Goal: Complete application form

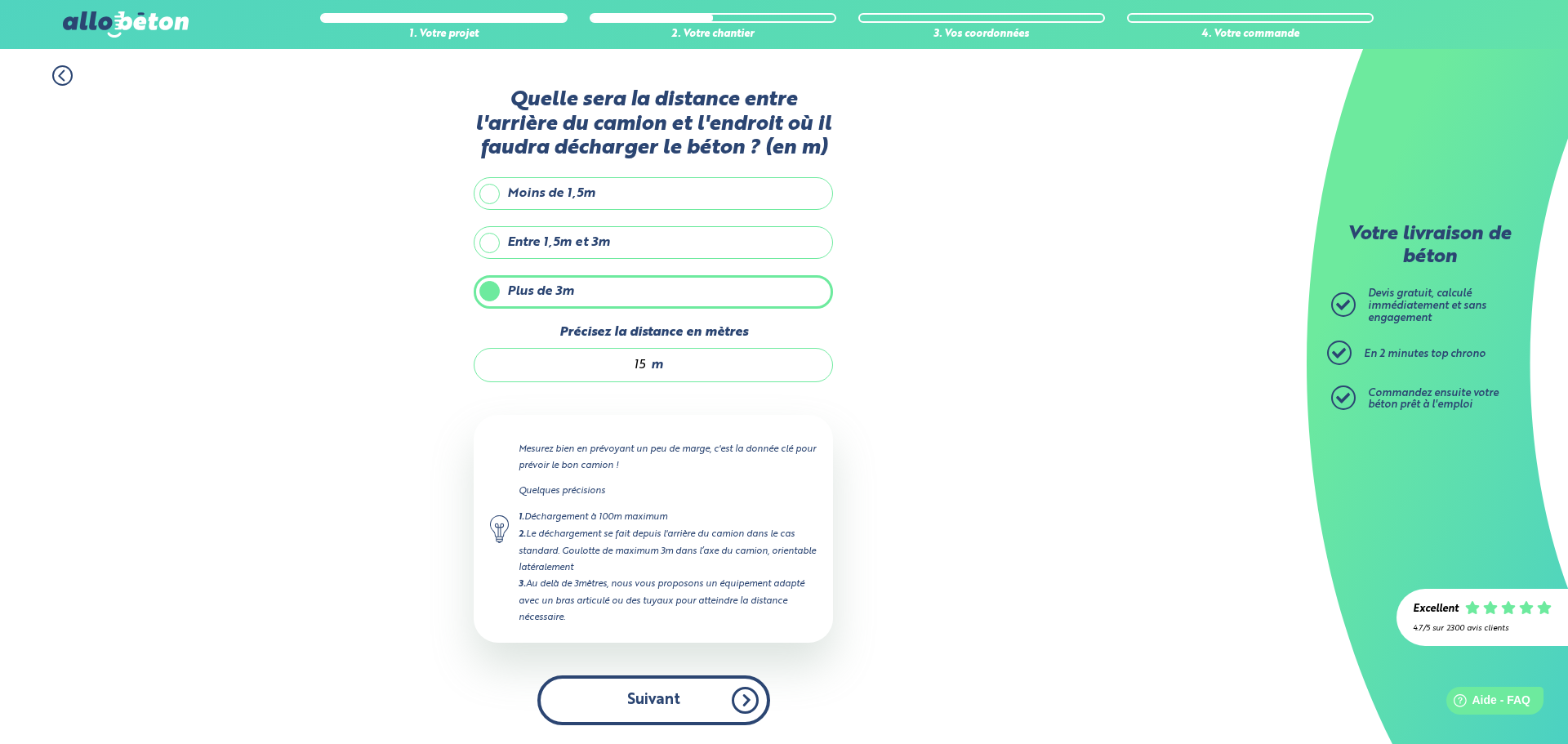
click at [664, 692] on button "Suivant" at bounding box center [654, 700] width 233 height 50
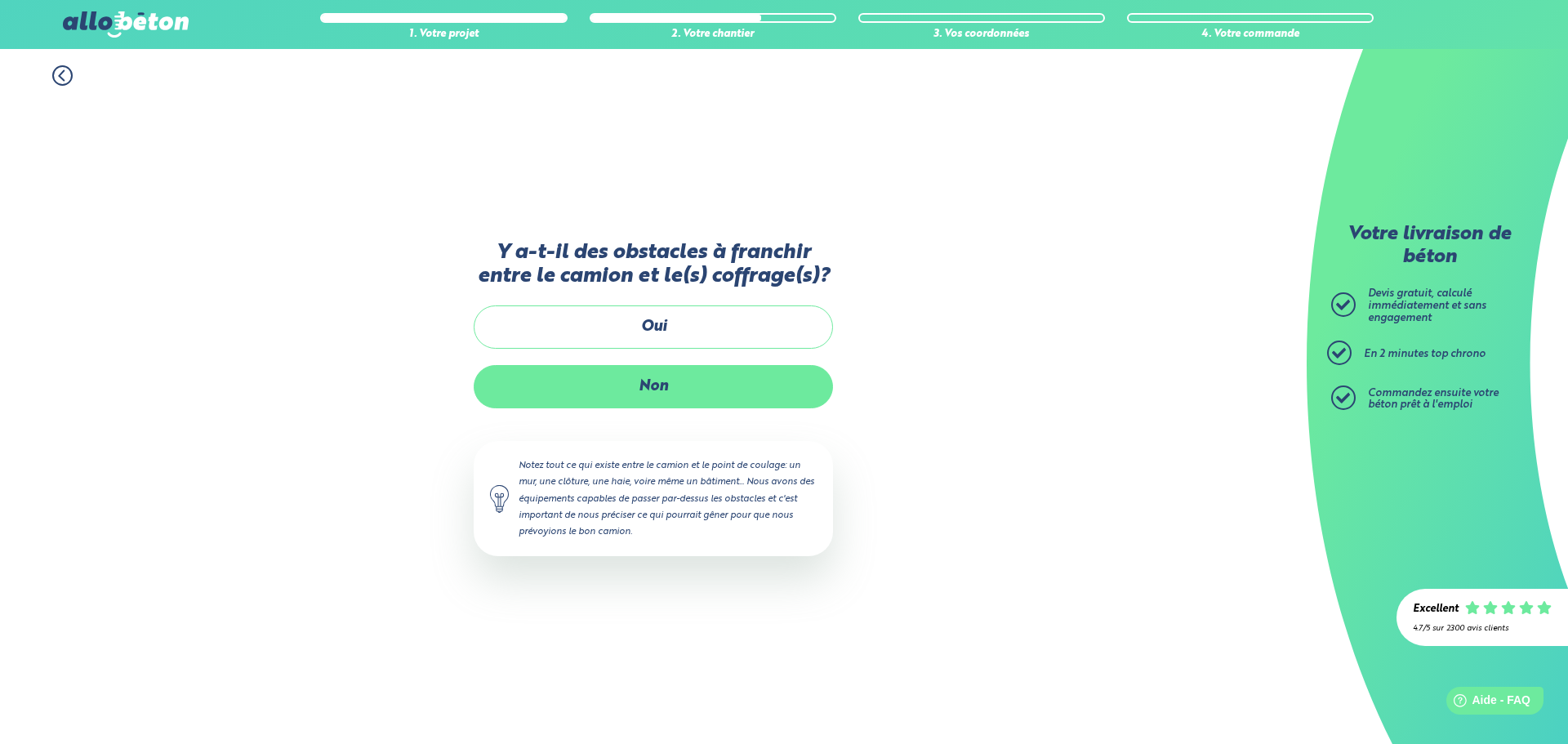
click at [643, 383] on label "Non" at bounding box center [653, 386] width 359 height 43
click at [0, 0] on input "Non" at bounding box center [0, 0] width 0 height 0
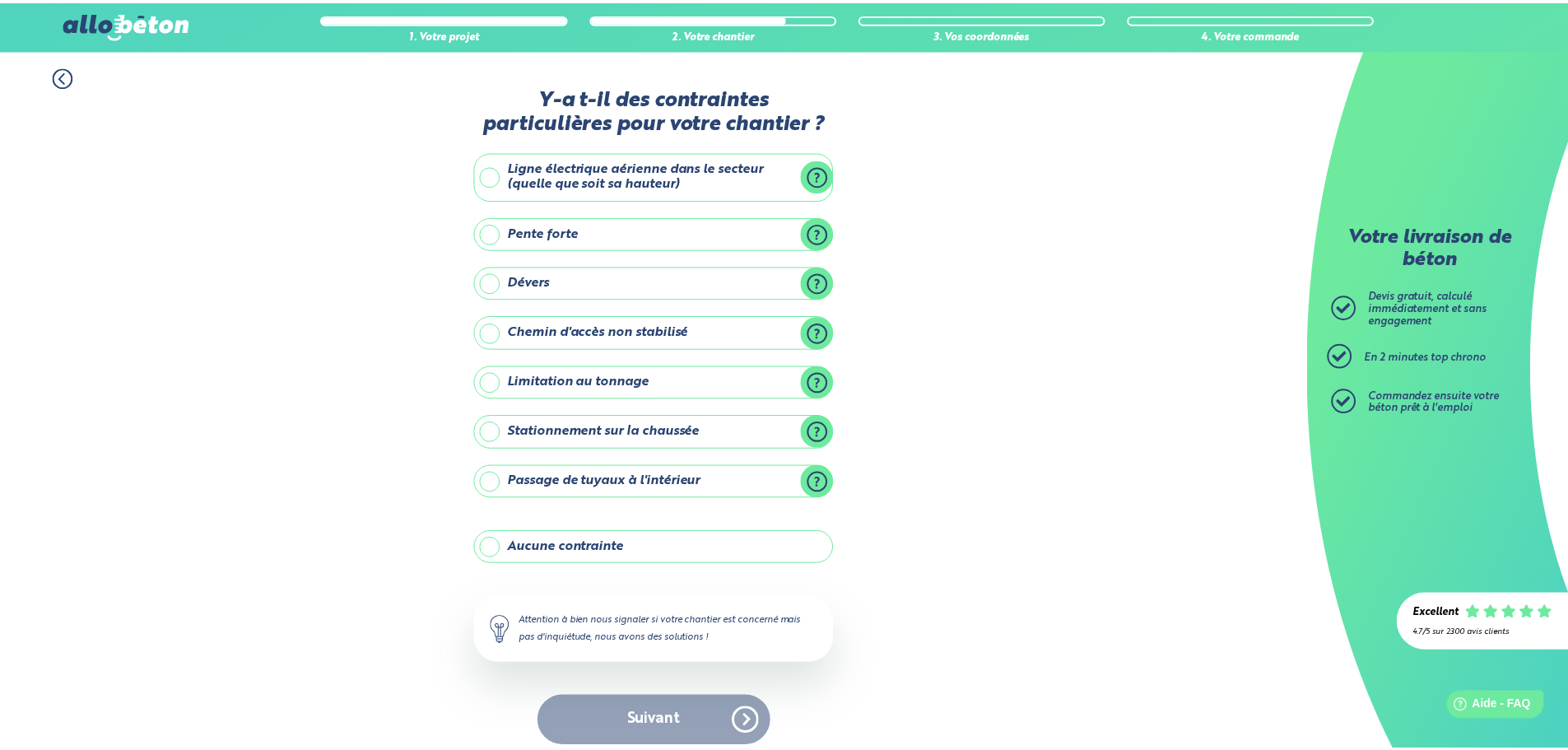
scroll to position [13, 0]
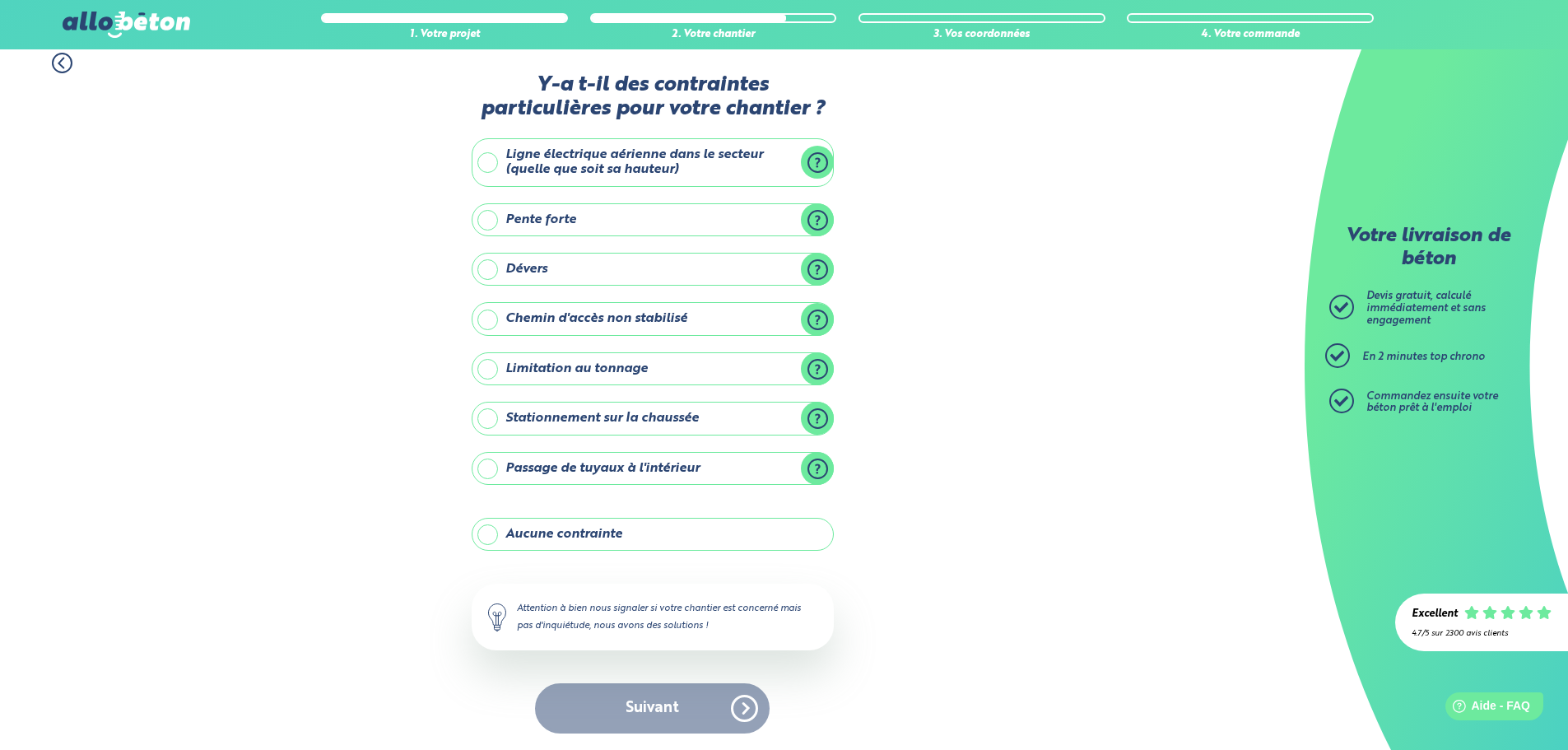
click at [485, 536] on label "Aucune contrainte" at bounding box center [652, 533] width 362 height 33
click at [0, 0] on input "Aucune contrainte" at bounding box center [0, 0] width 0 height 0
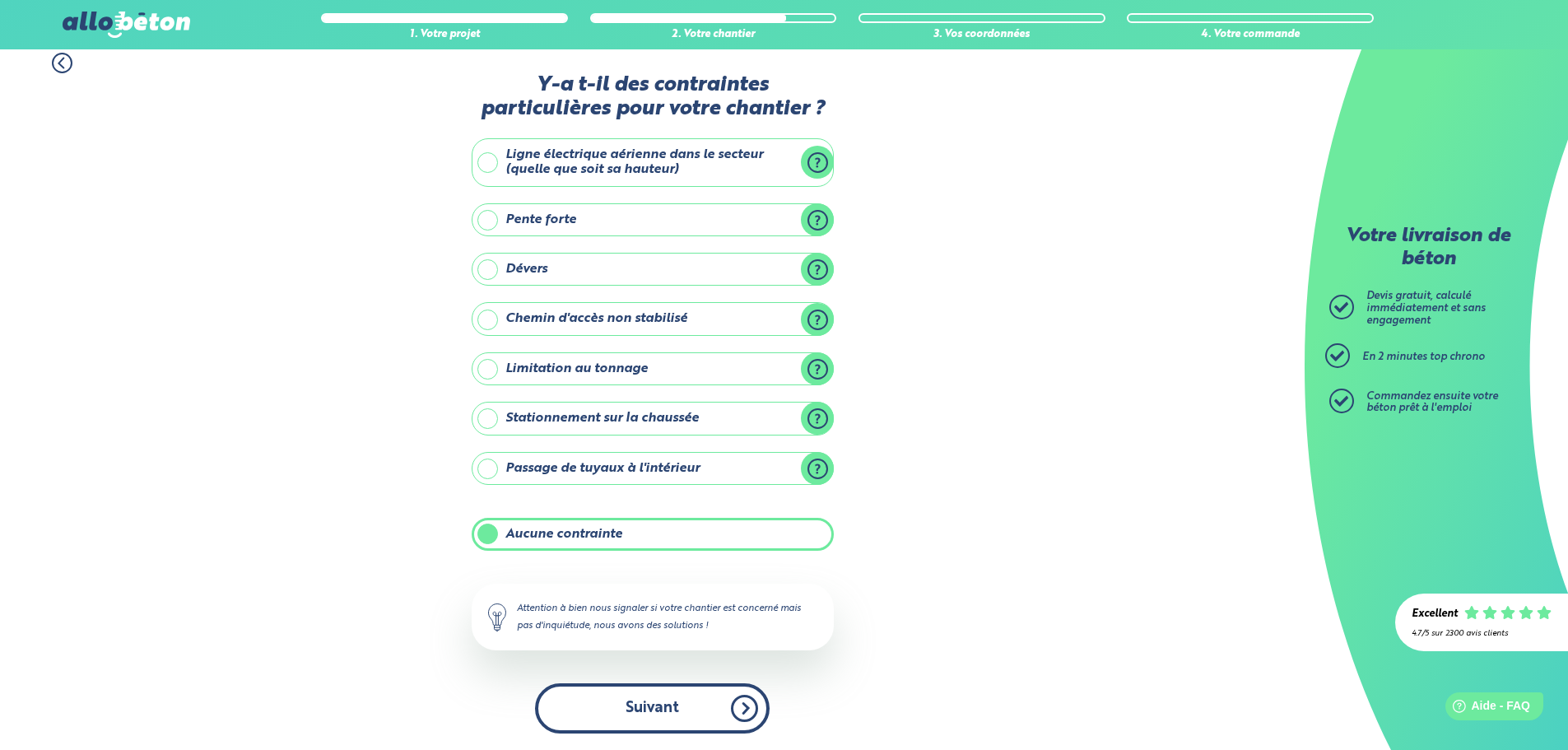
click at [629, 702] on button "Suivant" at bounding box center [652, 707] width 235 height 51
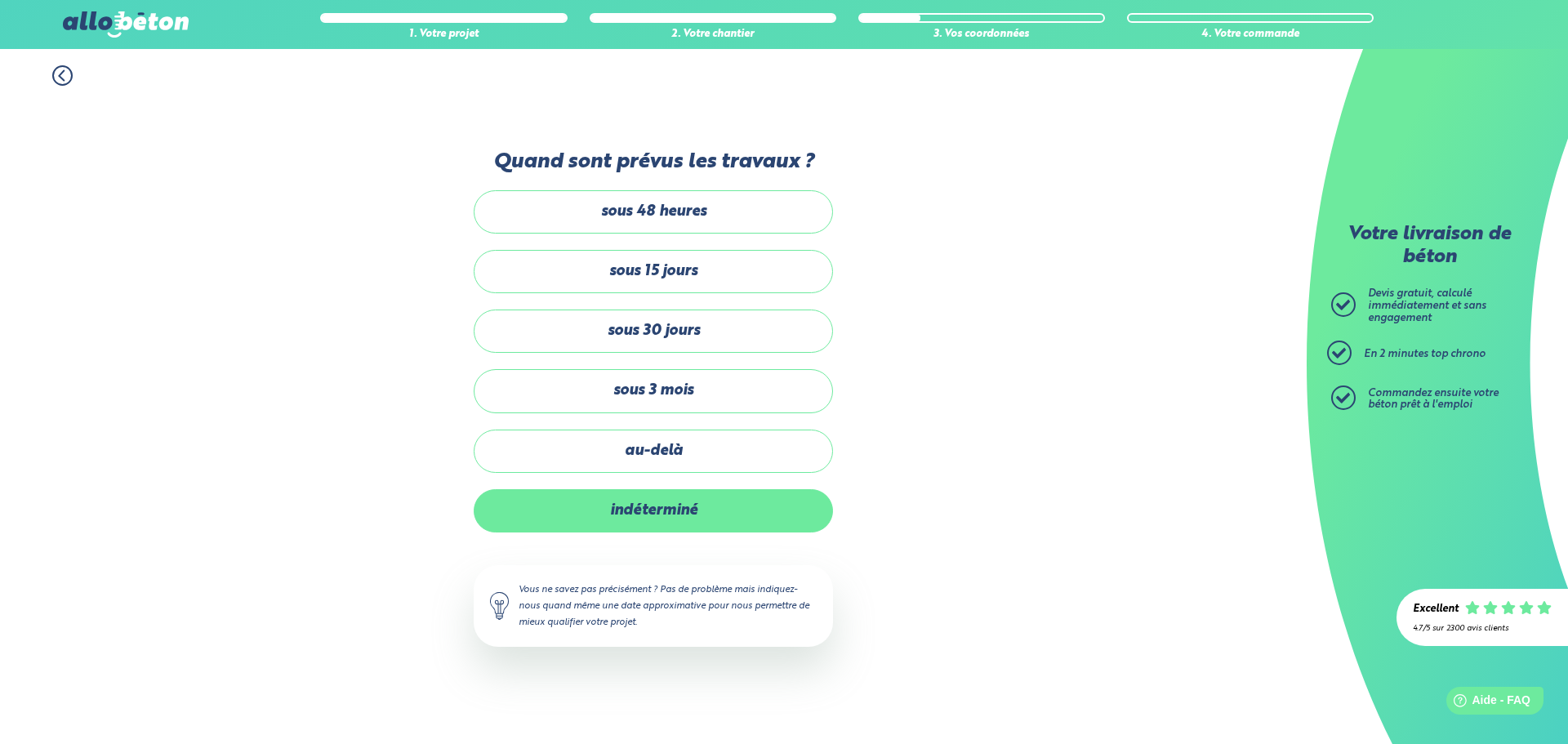
click at [658, 515] on label "indéterminé" at bounding box center [653, 511] width 359 height 43
click at [707, 518] on label "indéterminé" at bounding box center [653, 511] width 359 height 43
click at [0, 0] on input "indéterminé" at bounding box center [0, 0] width 0 height 0
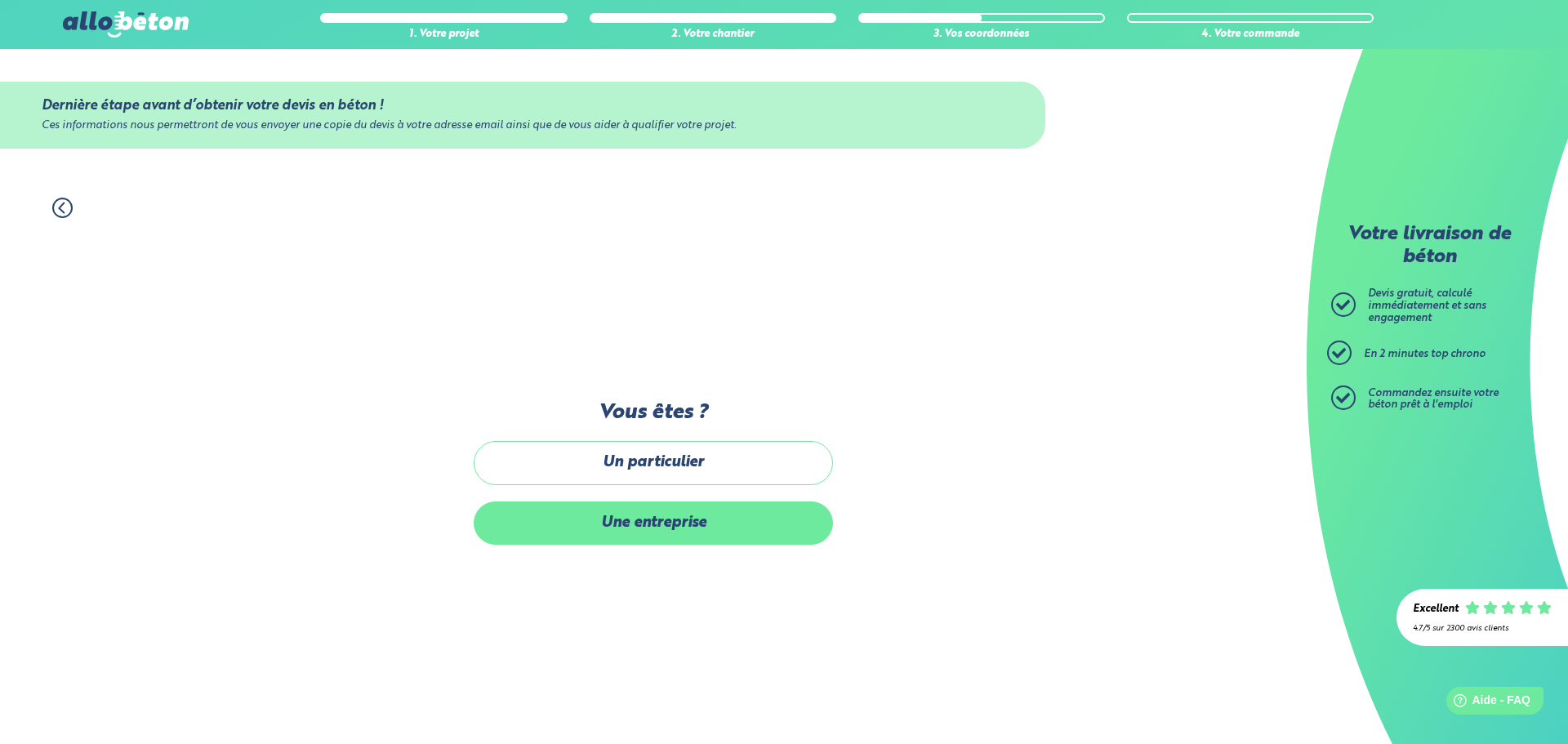
click at [675, 521] on label "Une entreprise" at bounding box center [653, 523] width 359 height 43
click at [0, 0] on input "Une entreprise" at bounding box center [0, 0] width 0 height 0
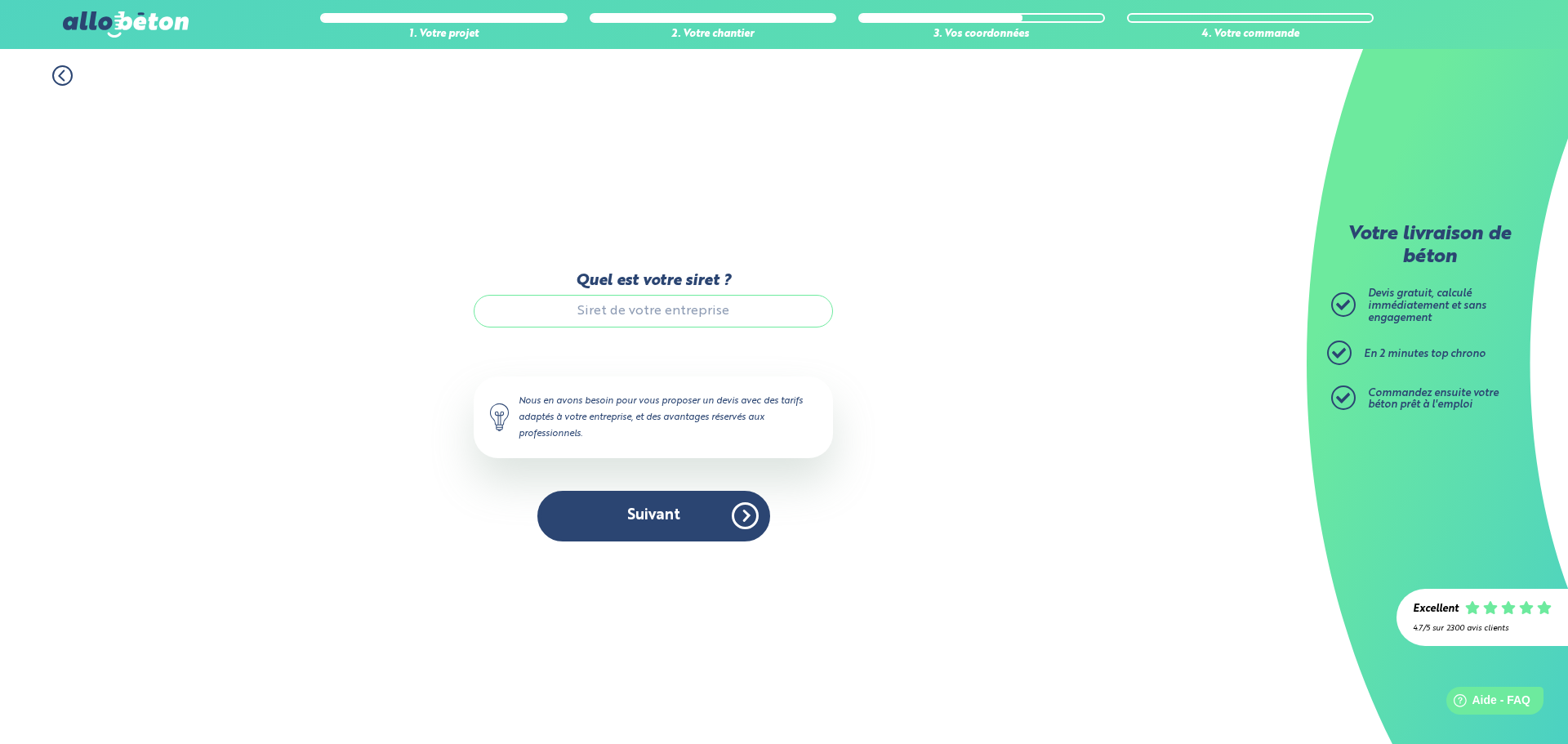
click at [624, 317] on input "Quel est votre siret ?" at bounding box center [653, 311] width 359 height 32
click at [728, 311] on input "Quel est votre siret ?" at bounding box center [653, 311] width 359 height 32
click at [663, 311] on input "Quel est votre siret ?" at bounding box center [653, 311] width 359 height 32
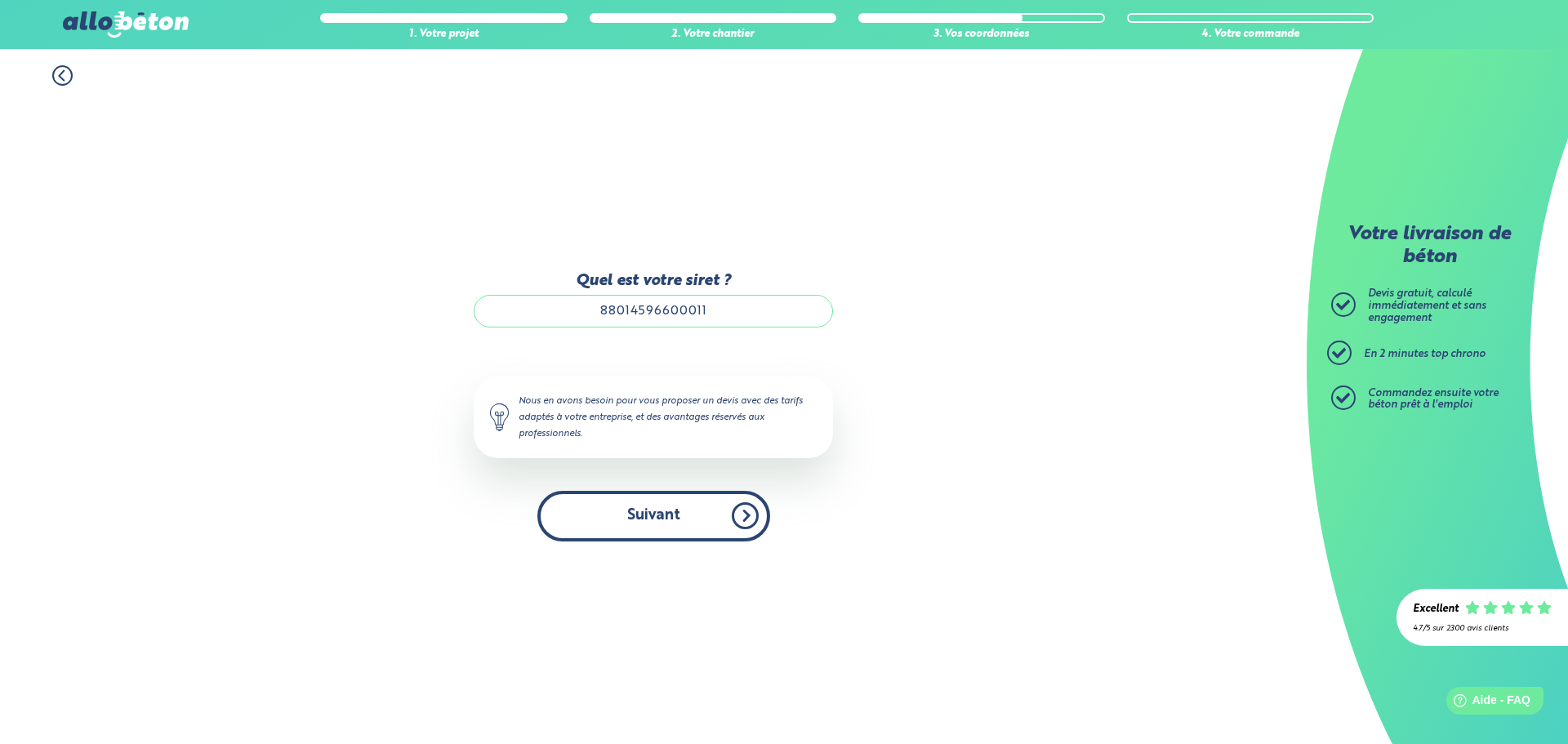
type input "88014596600011"
click at [657, 521] on button "Suivant" at bounding box center [654, 515] width 233 height 50
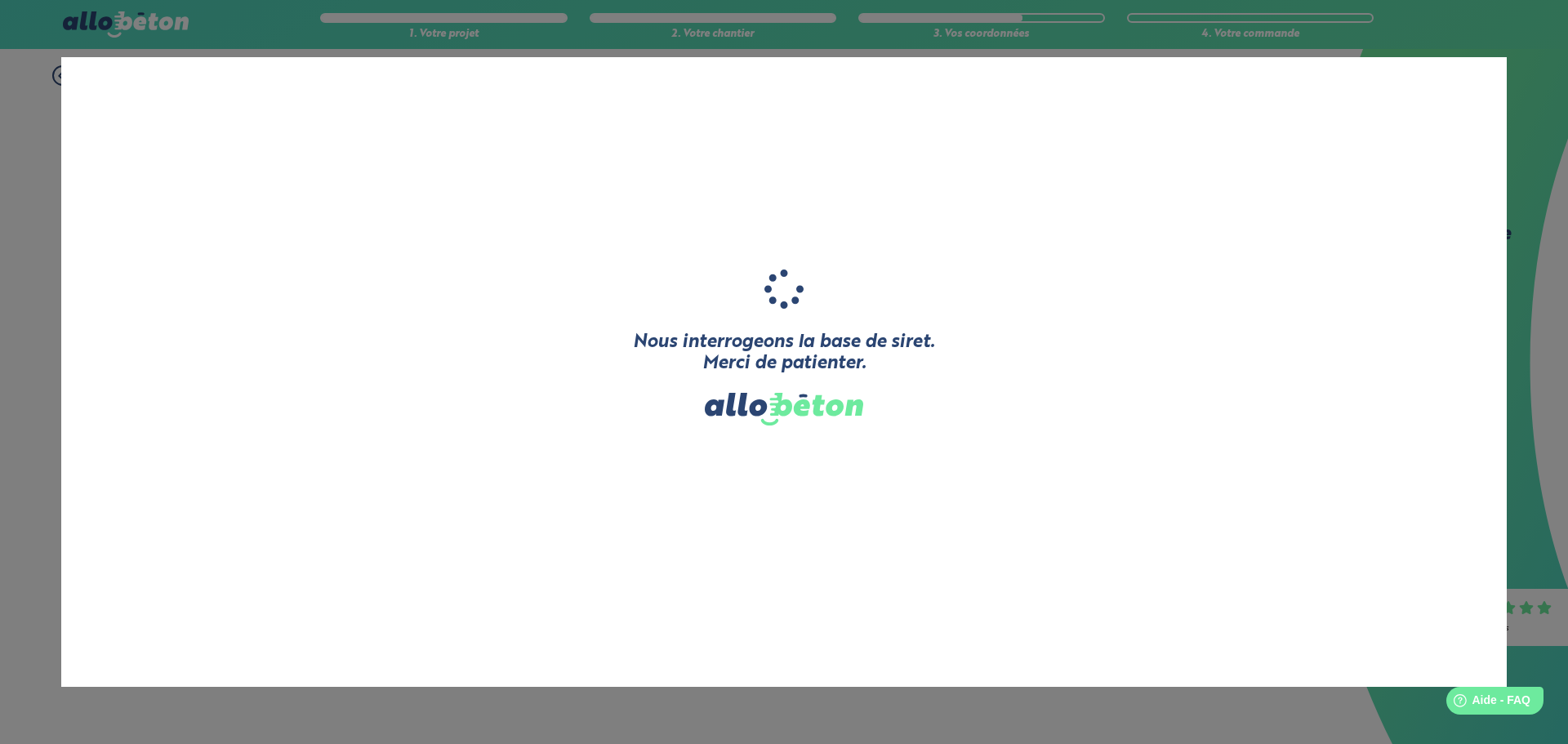
type input "CONCEPT RENOVATION"
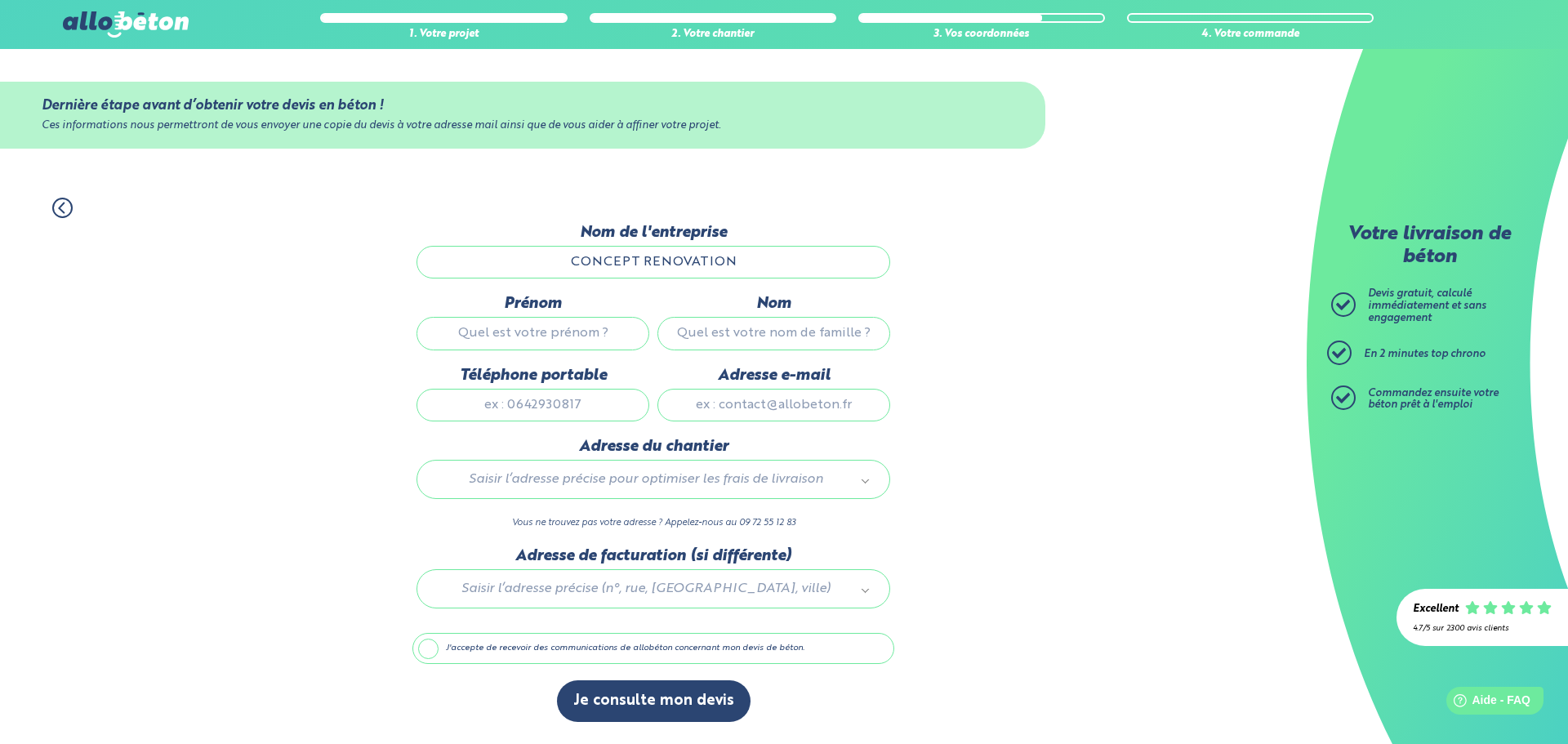
click at [738, 408] on input "Adresse e-mail" at bounding box center [774, 404] width 233 height 32
type input "liviu83frejus@yahoo.com"
type input "liviu"
type input "AMARANDEI"
type input "0666033111"
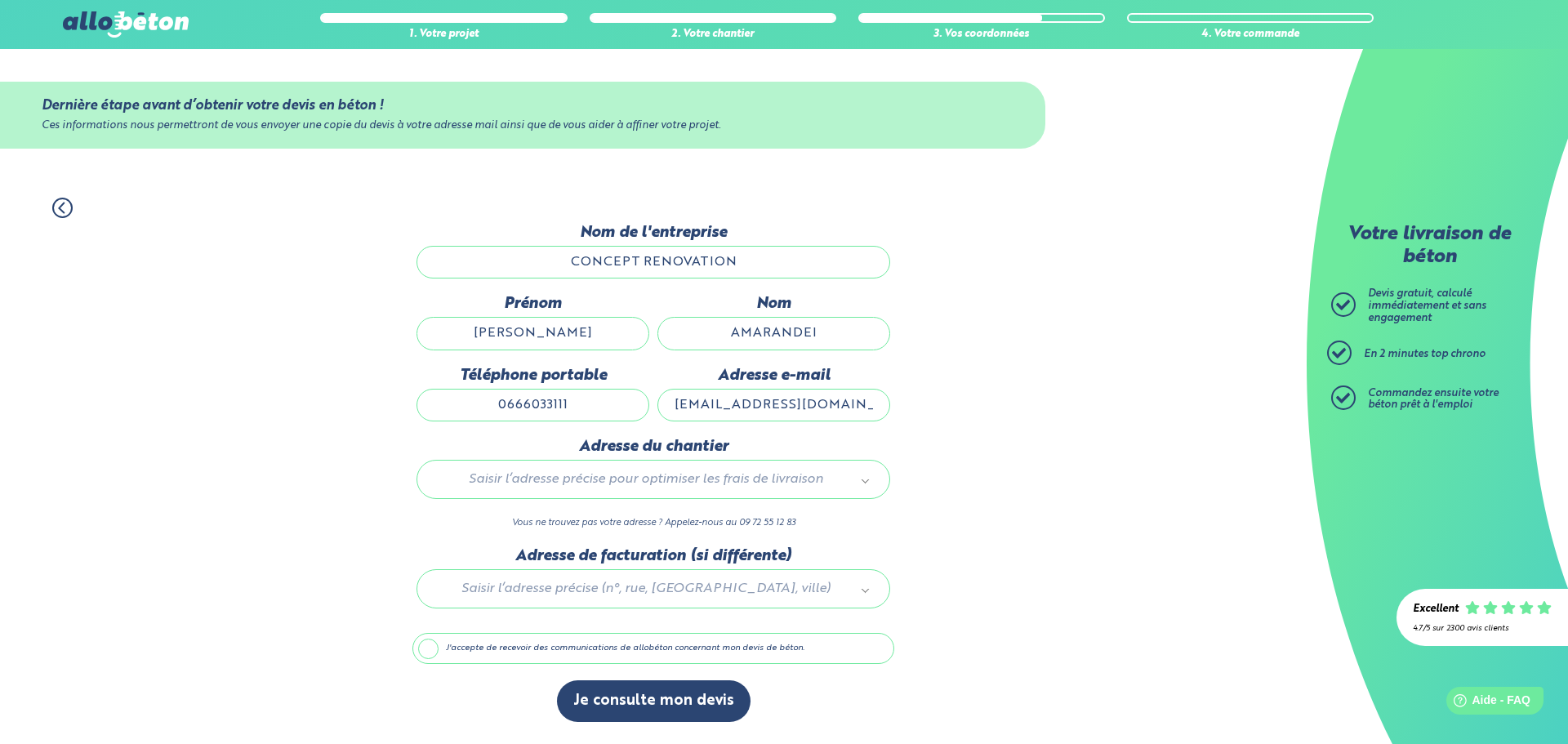
type input "378 rue général brosset"
drag, startPoint x: 645, startPoint y: 476, endPoint x: 555, endPoint y: 485, distance: 90.4
drag, startPoint x: 555, startPoint y: 485, endPoint x: 480, endPoint y: 524, distance: 84.5
click at [480, 524] on input "text" at bounding box center [653, 514] width 449 height 23
click at [481, 514] on input "text" at bounding box center [653, 514] width 449 height 23
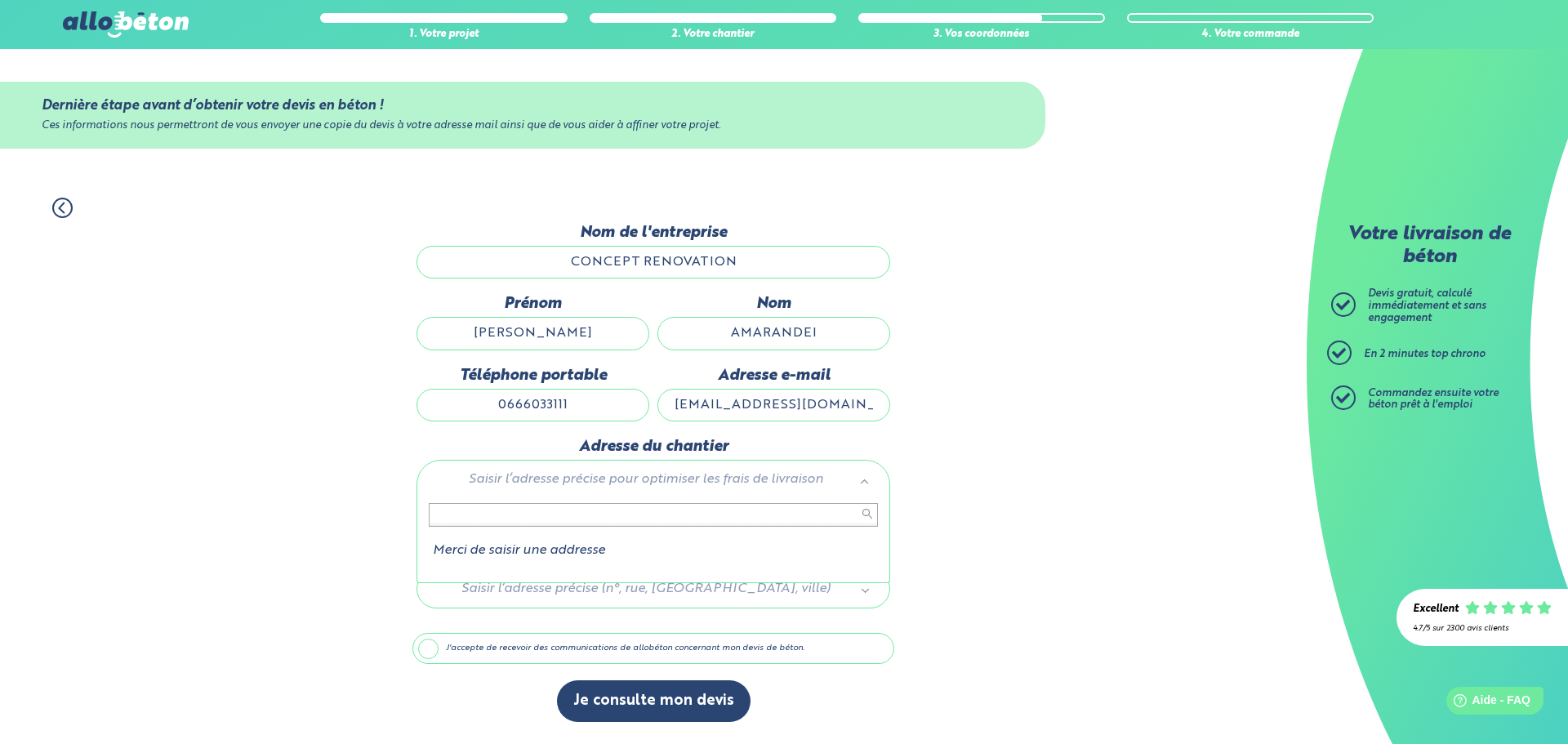
paste input "32 Hameau deValescure"
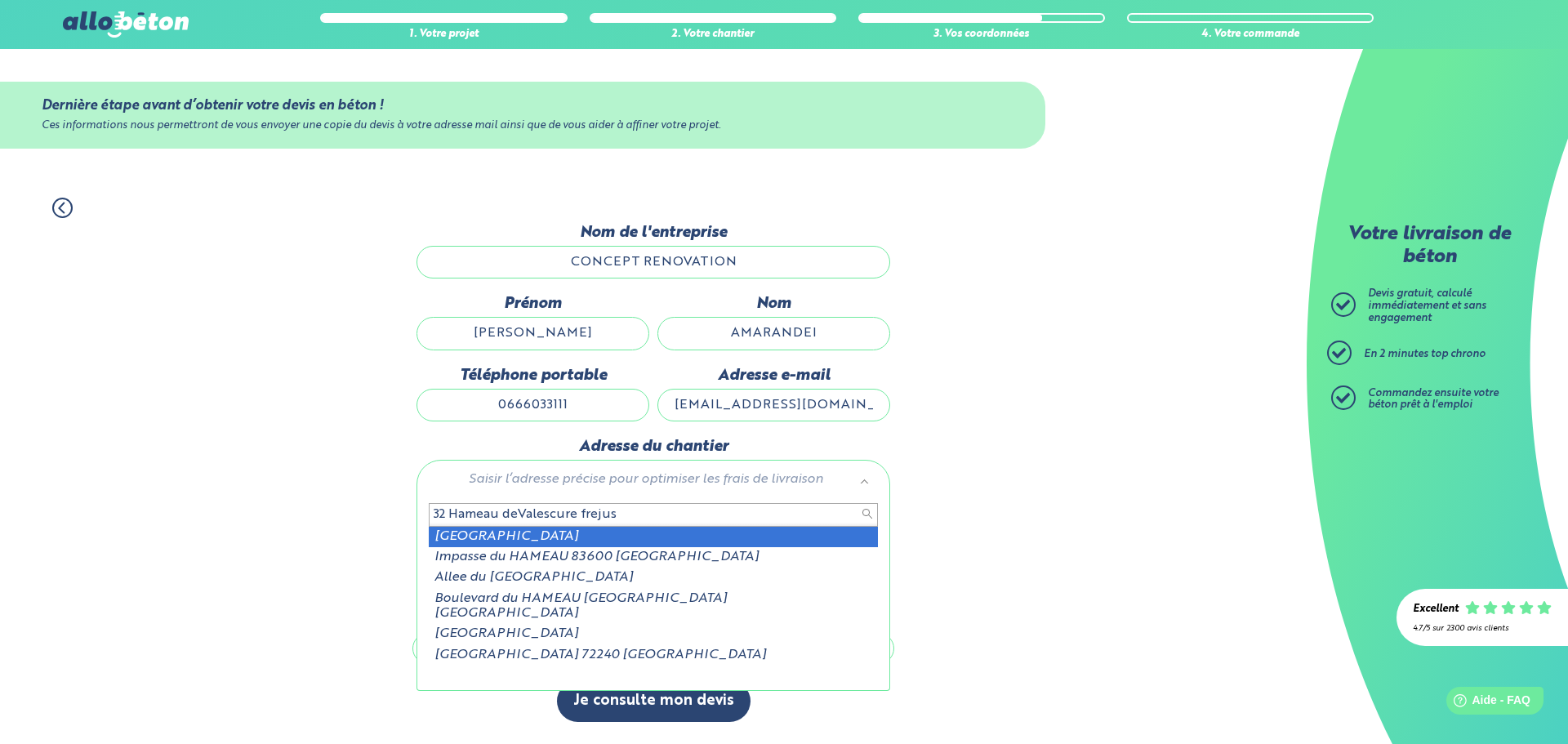
type input "32 Hameau deValescure frejus"
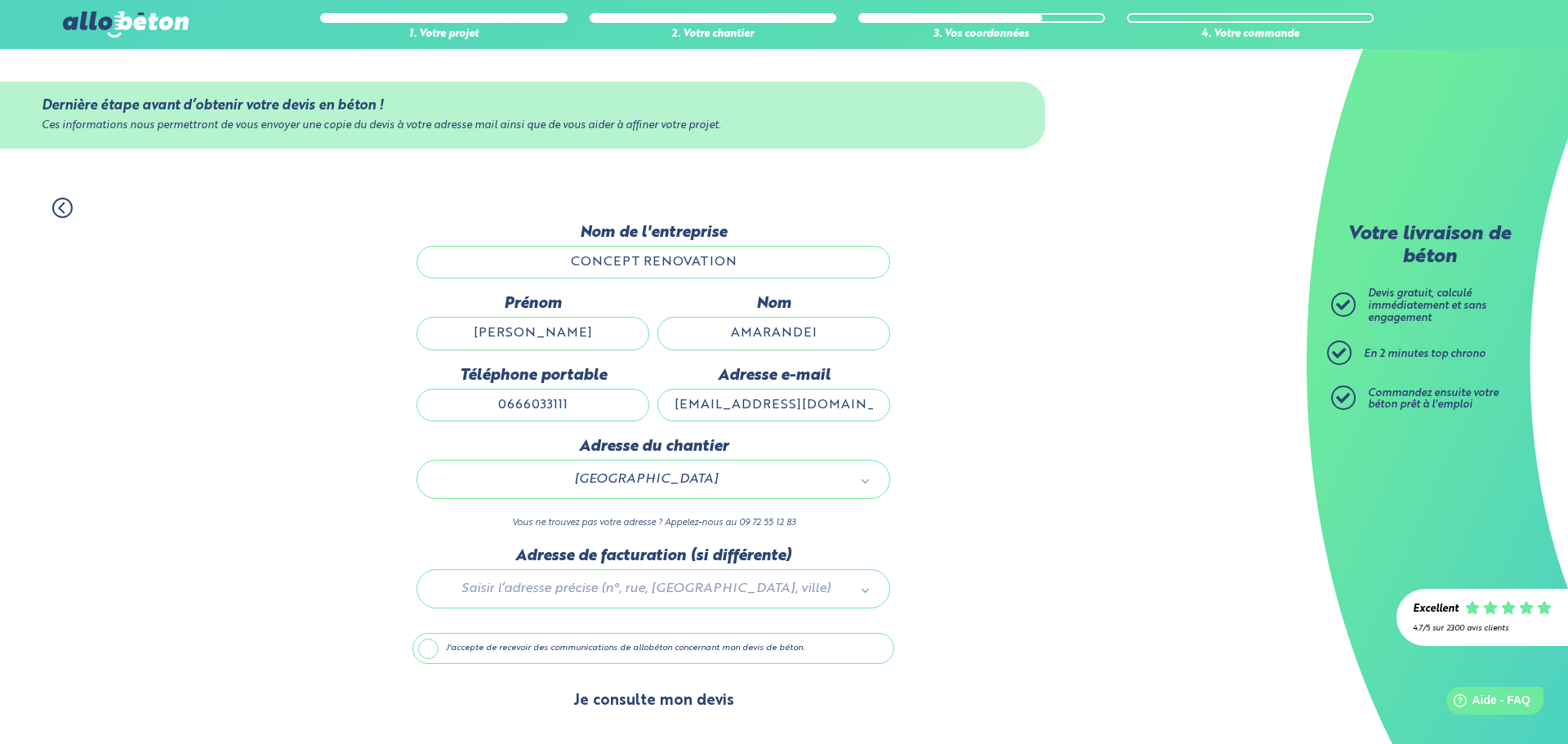
click at [642, 705] on button "Je consulte mon devis" at bounding box center [654, 701] width 194 height 41
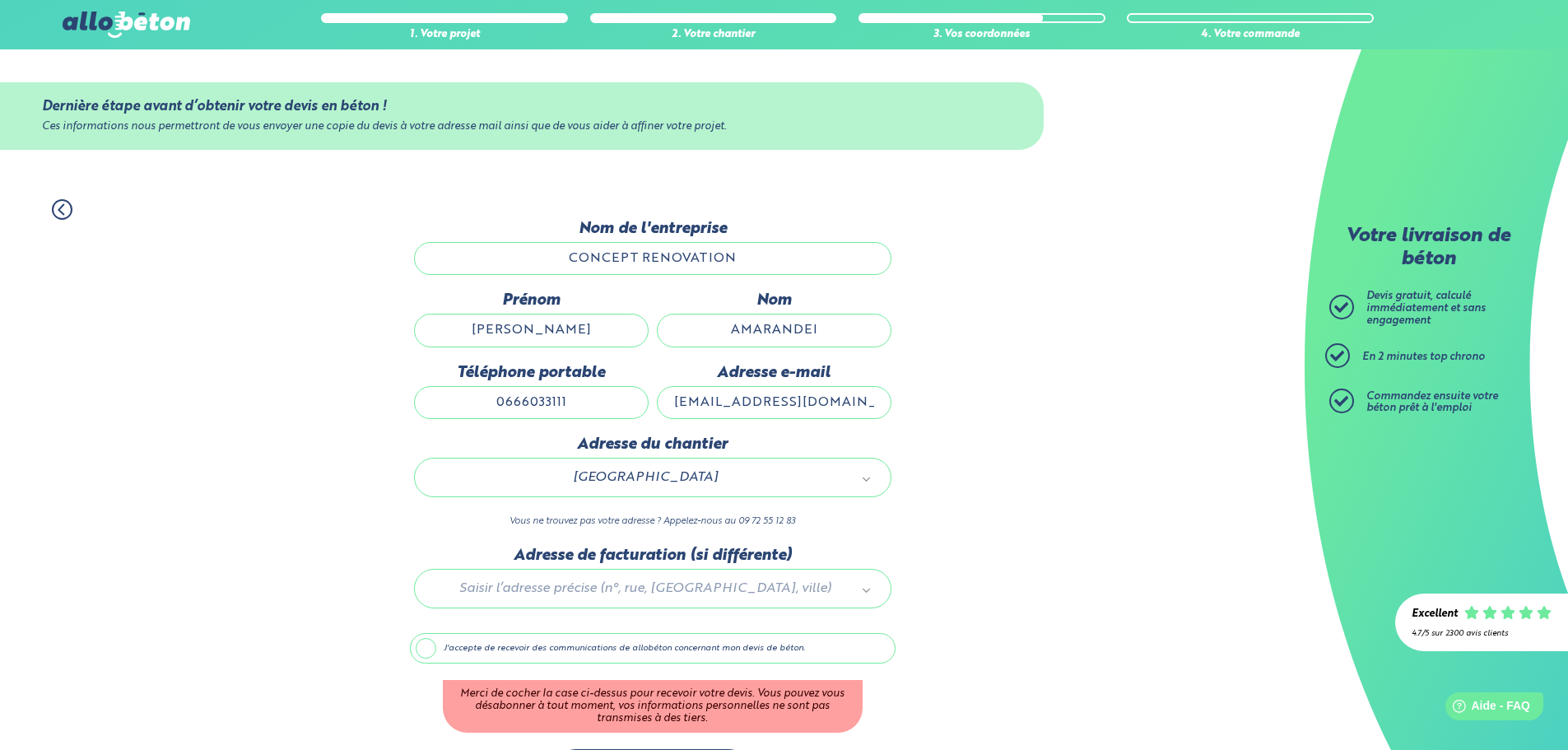
click at [545, 637] on label "J'accepte de recevoir des communications de allobéton concernant mon devis de b…" at bounding box center [653, 649] width 486 height 32
click at [0, 0] on input "J'accepte de recevoir des communications de allobéton concernant mon devis de b…" at bounding box center [0, 0] width 0 height 0
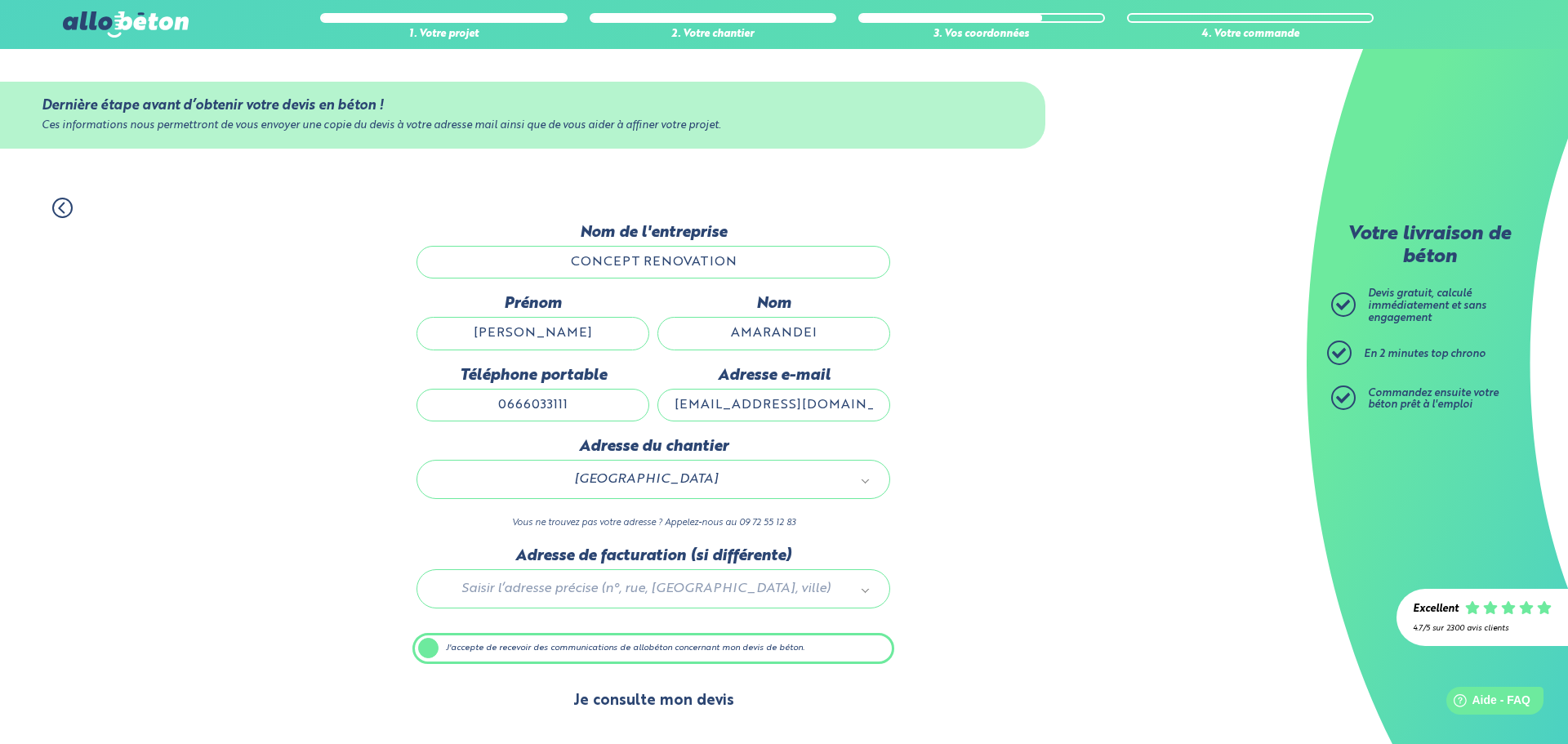
click at [614, 702] on button "Je consulte mon devis" at bounding box center [654, 701] width 194 height 41
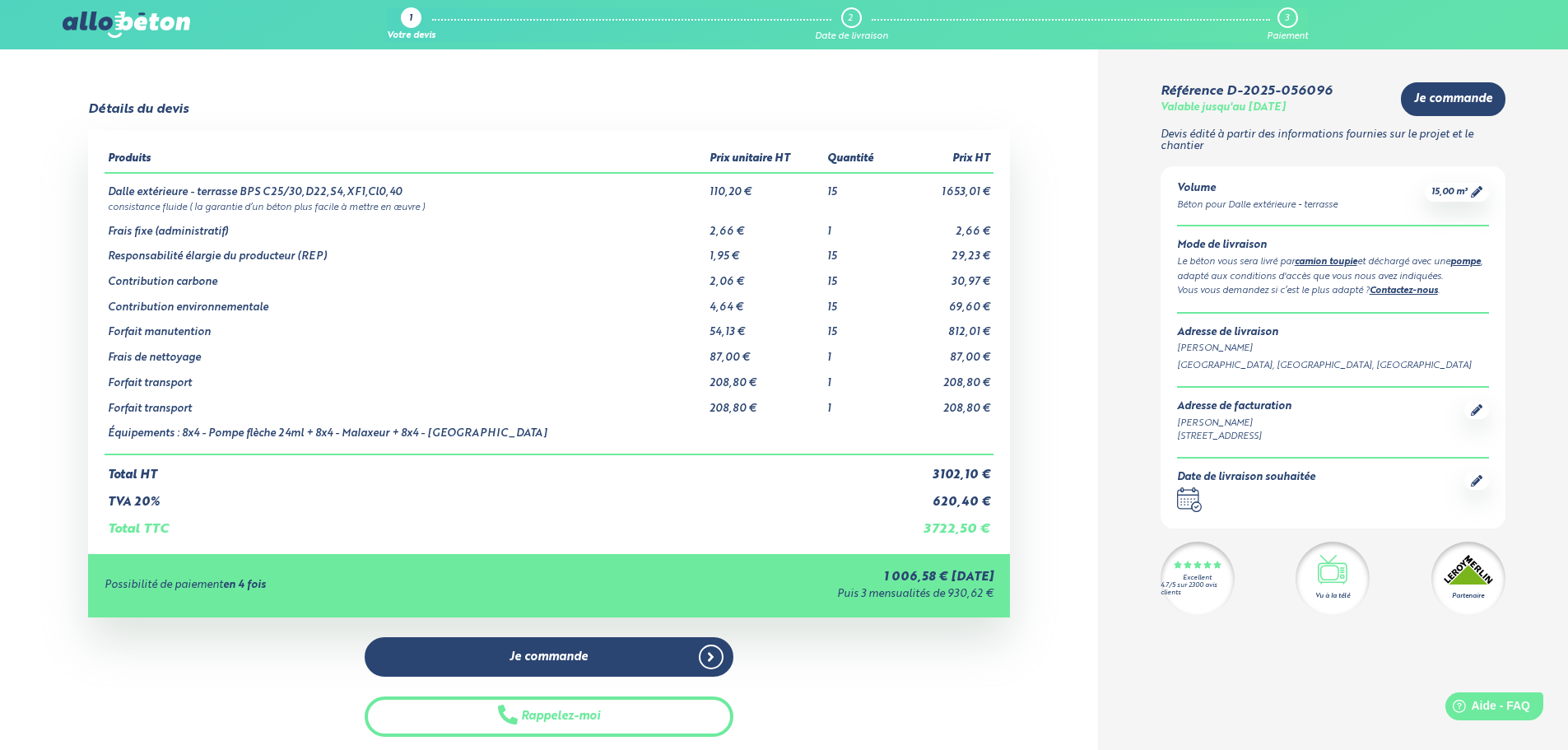
scroll to position [82, 0]
